Goal: Communication & Community: Answer question/provide support

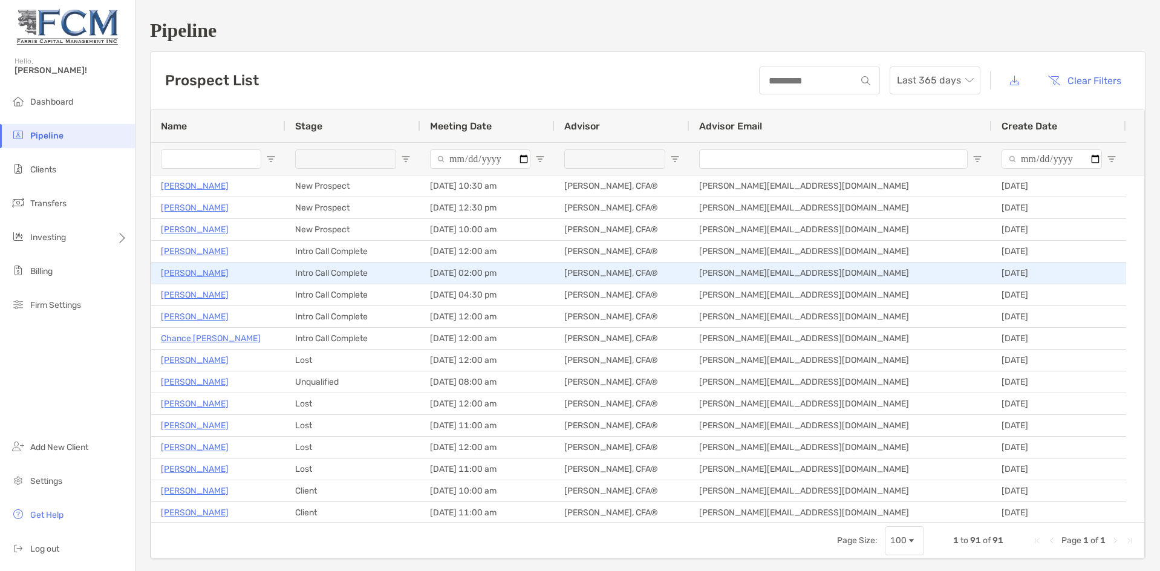
click at [196, 274] on p "[PERSON_NAME]" at bounding box center [195, 272] width 68 height 15
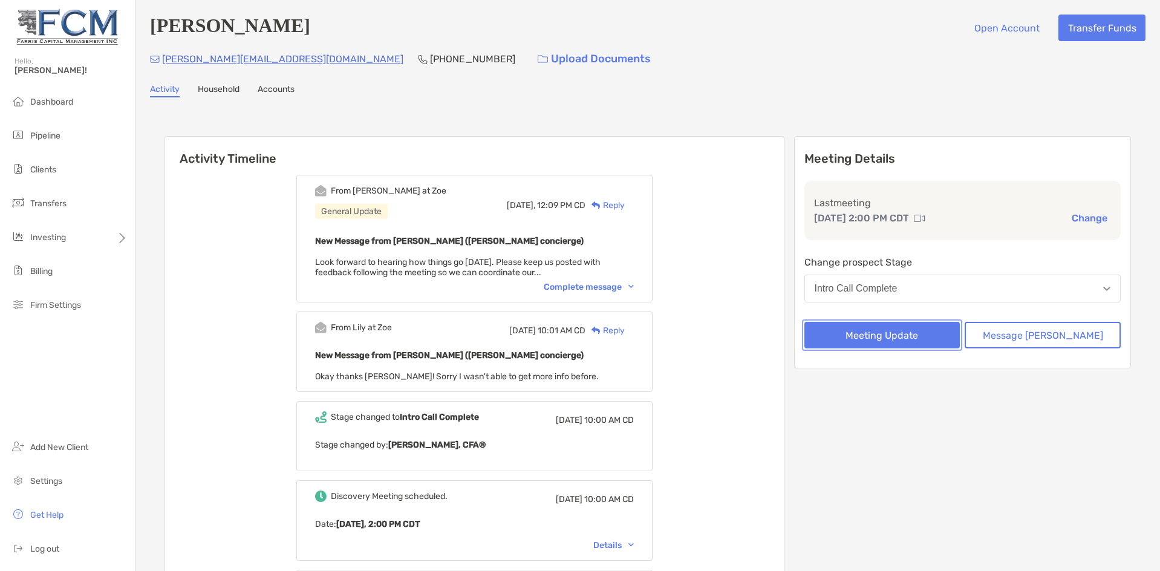
click at [918, 334] on button "Meeting Update" at bounding box center [882, 335] width 156 height 27
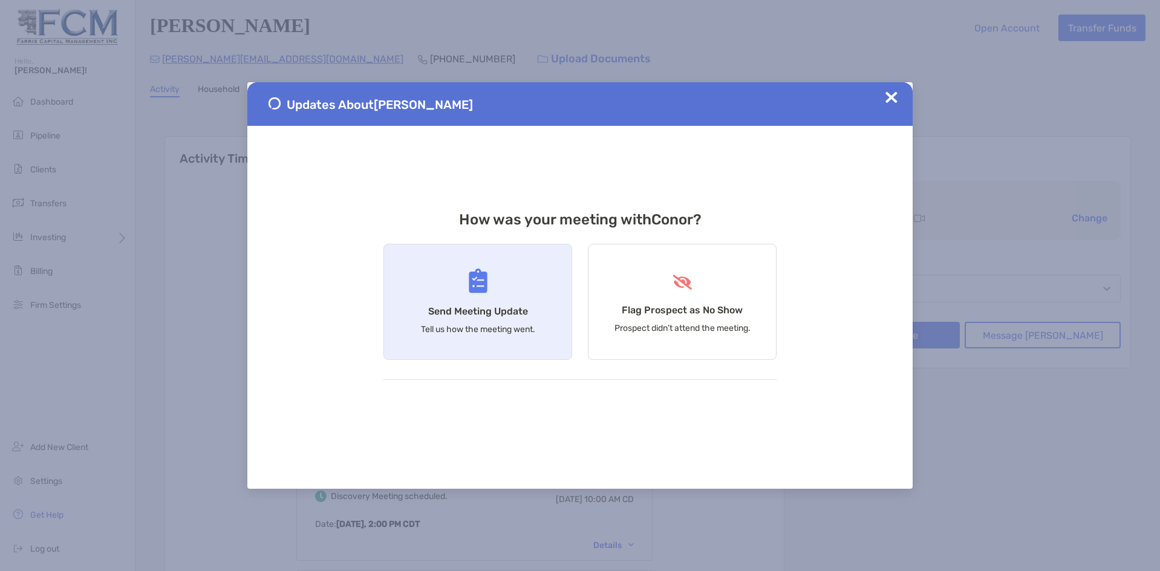
click at [515, 305] on div "Send Meeting Update Tell us how the meeting went." at bounding box center [477, 302] width 189 height 116
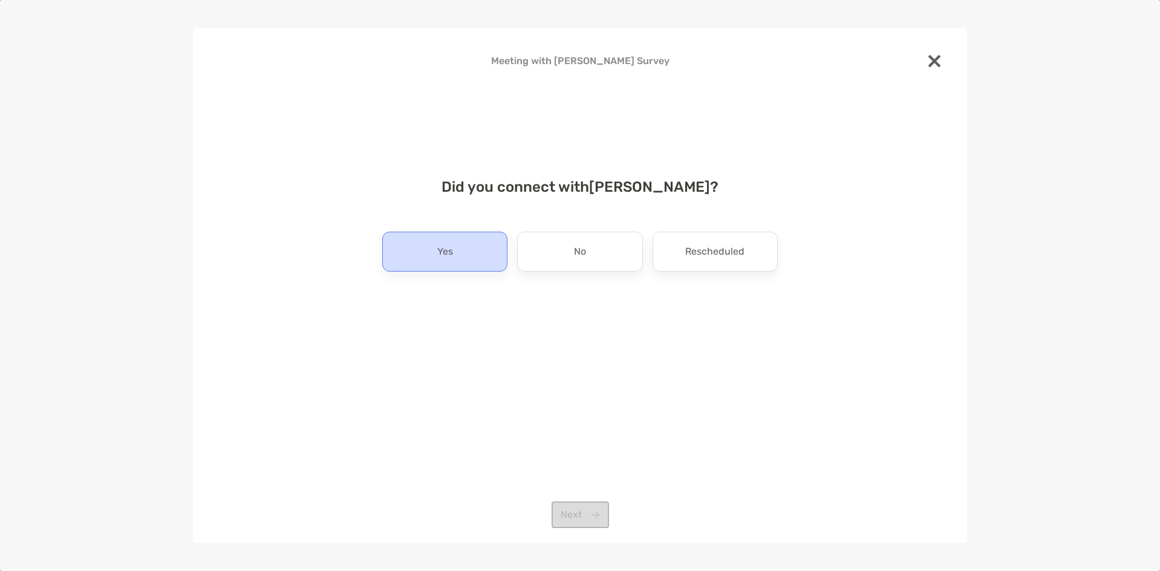
click at [464, 267] on div "Yes" at bounding box center [444, 252] width 125 height 40
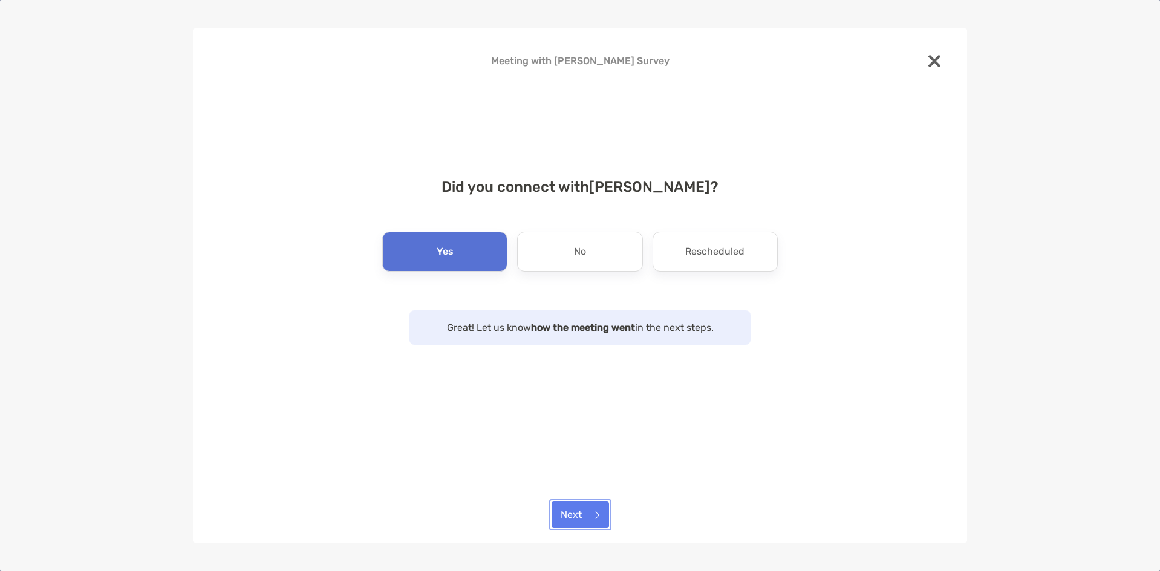
click at [584, 514] on button "Next" at bounding box center [579, 514] width 57 height 27
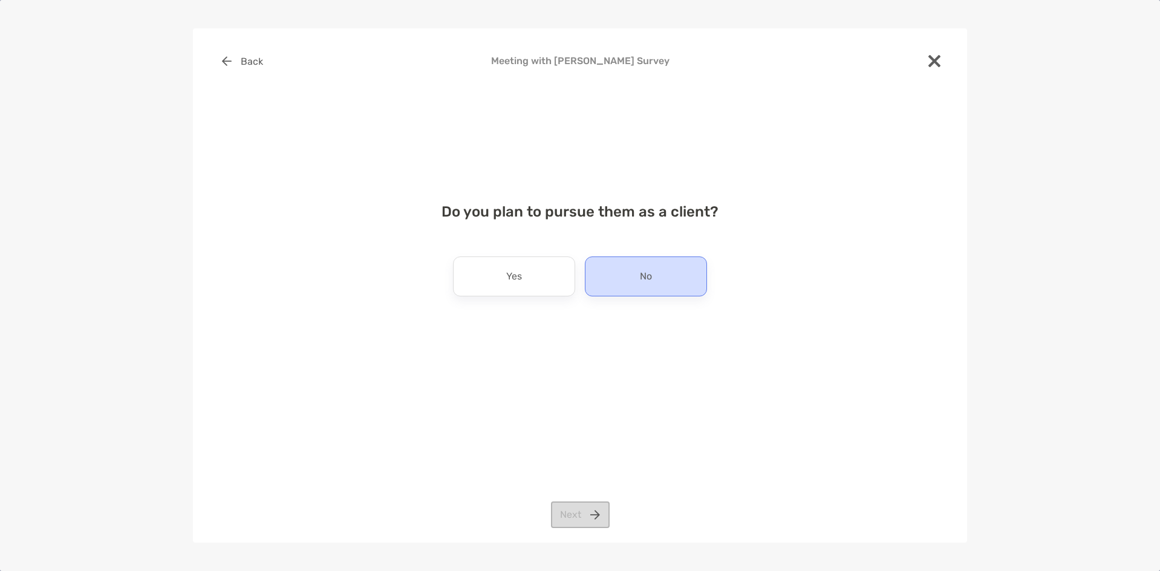
click at [657, 282] on div "No" at bounding box center [646, 276] width 122 height 40
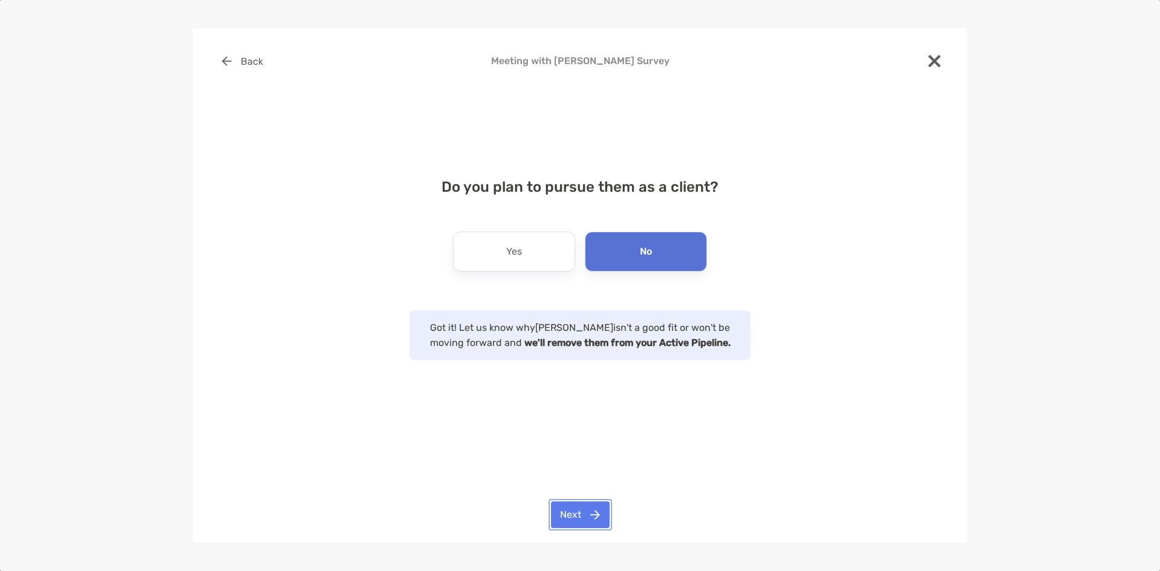
click at [582, 515] on button "Next" at bounding box center [580, 514] width 59 height 27
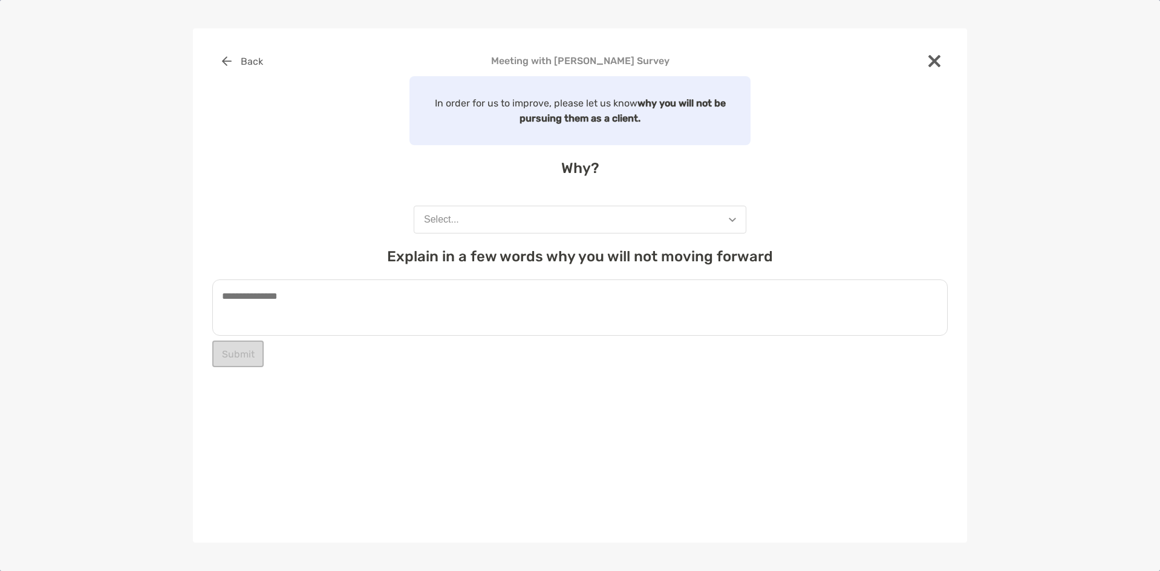
click at [517, 224] on button "Select..." at bounding box center [580, 220] width 333 height 28
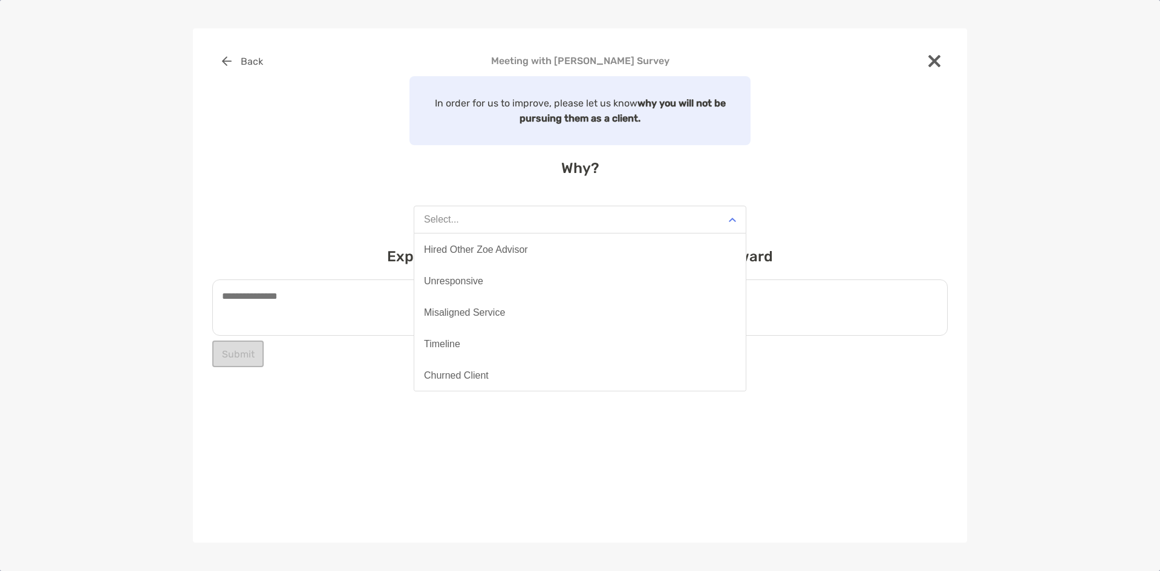
scroll to position [94, 0]
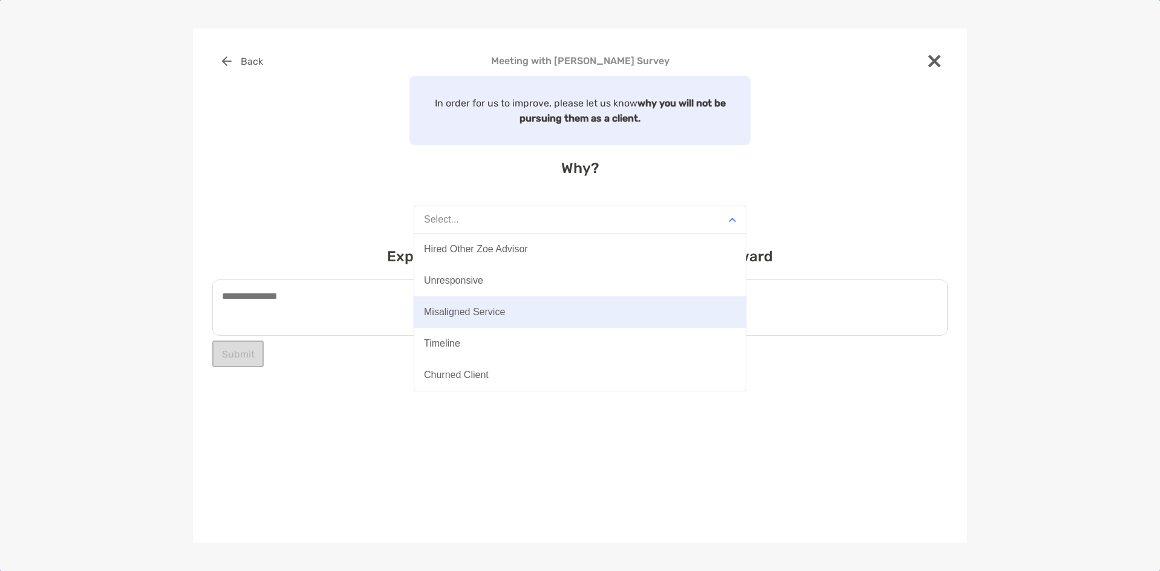
click at [483, 308] on div "Misaligned Service" at bounding box center [464, 312] width 81 height 11
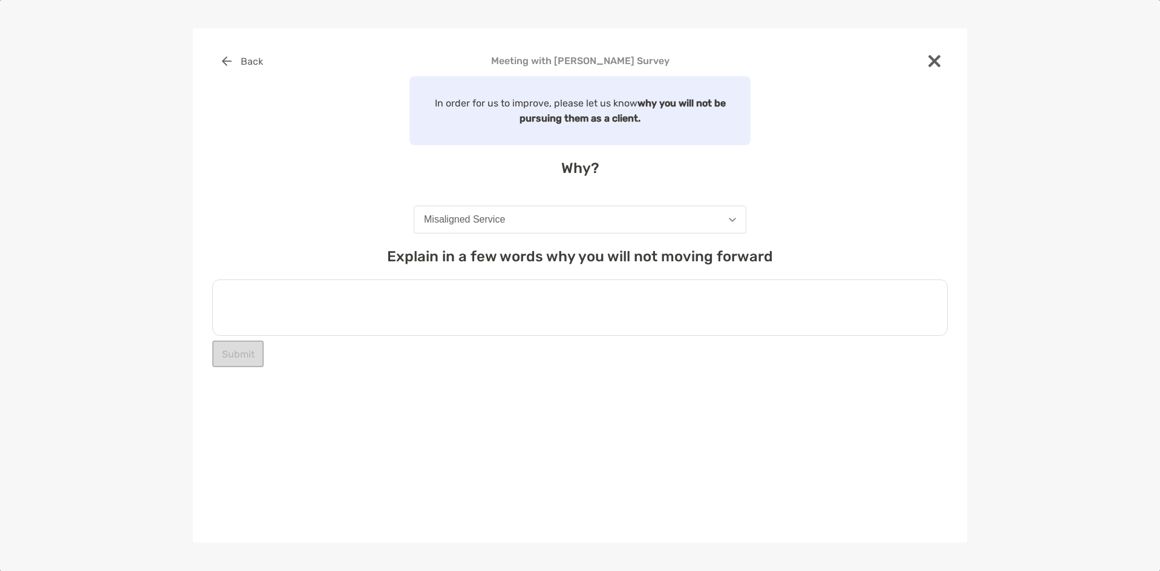
click at [398, 299] on textarea at bounding box center [579, 307] width 735 height 56
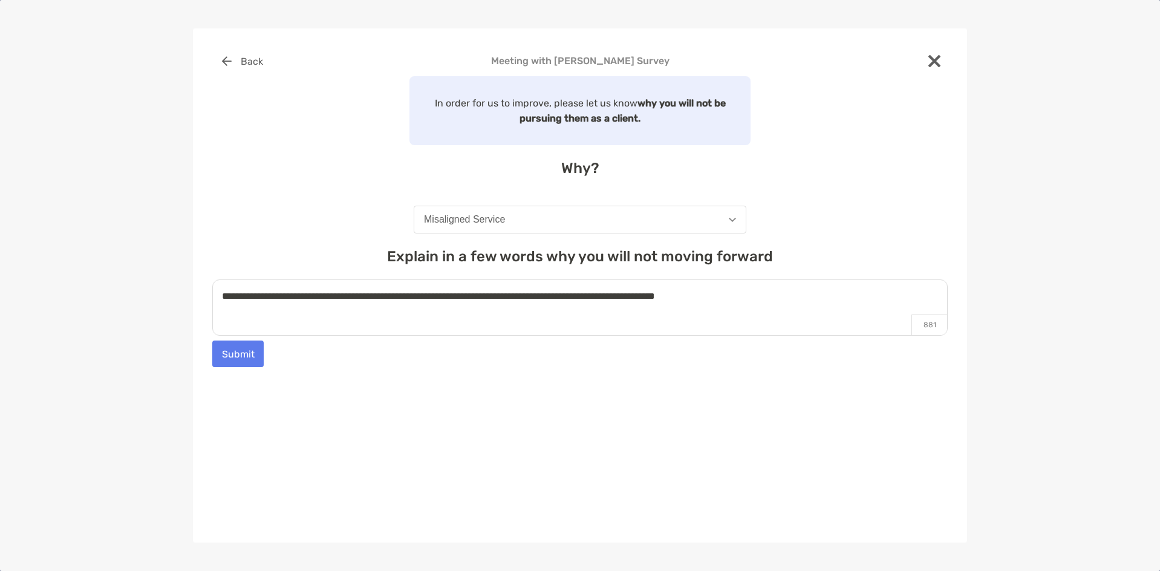
type textarea "**********"
click at [249, 347] on button "Submit" at bounding box center [237, 353] width 51 height 27
